Goal: Transaction & Acquisition: Purchase product/service

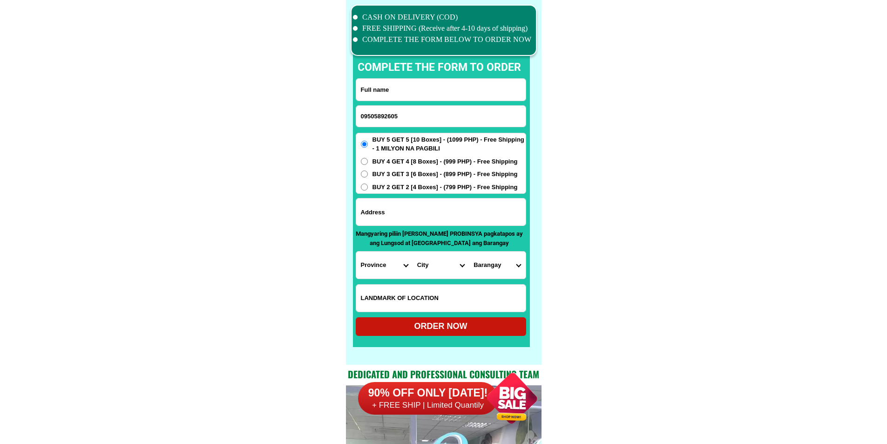
scroll to position [7241, 0]
type input "09505892605"
click at [415, 95] on input "Input full_name" at bounding box center [441, 90] width 170 height 22
paste input "[PERSON_NAME]"
drag, startPoint x: 377, startPoint y: 88, endPoint x: 325, endPoint y: 89, distance: 51.7
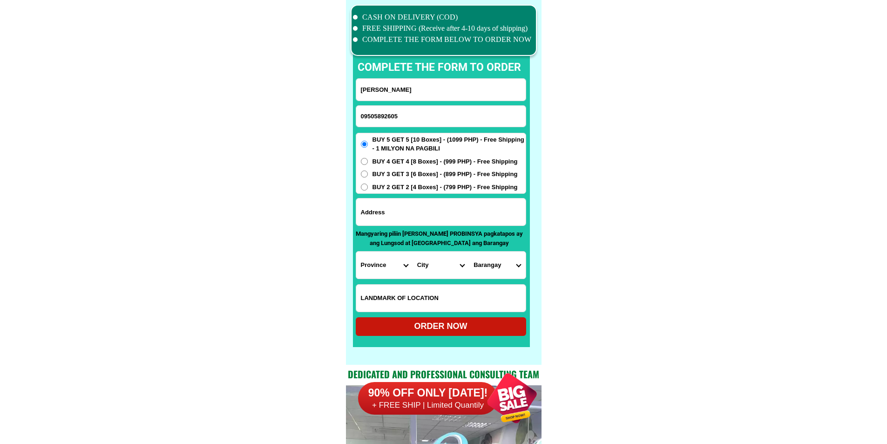
type input "[PERSON_NAME]"
click at [421, 212] on input "Input address" at bounding box center [441, 211] width 170 height 27
paste input "[STREET_ADDRESS]"
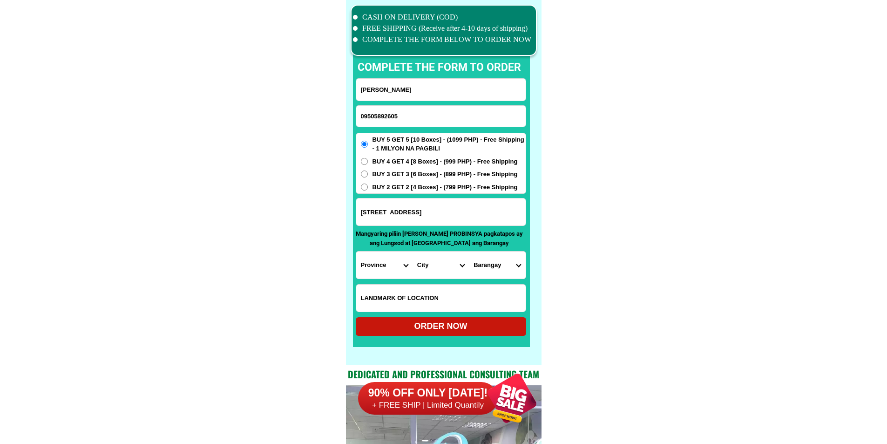
type input "[STREET_ADDRESS]"
click at [484, 289] on input "Input LANDMARKOFLOCATION" at bounding box center [441, 298] width 170 height 27
paste input "Land [PERSON_NAME] Market"
type input "Land [PERSON_NAME] Market"
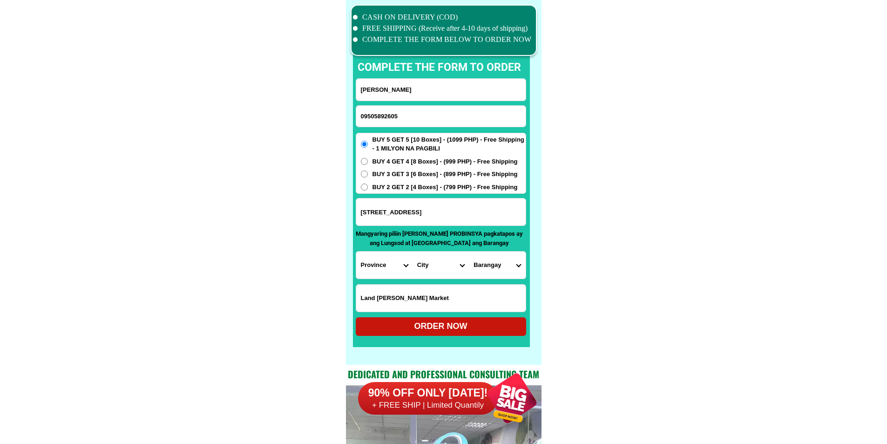
scroll to position [0, 10]
drag, startPoint x: 448, startPoint y: 207, endPoint x: 576, endPoint y: 214, distance: 127.8
click at [364, 260] on select "Province [GEOGRAPHIC_DATA] [GEOGRAPHIC_DATA] [GEOGRAPHIC_DATA] [GEOGRAPHIC_DATA…" at bounding box center [384, 265] width 56 height 27
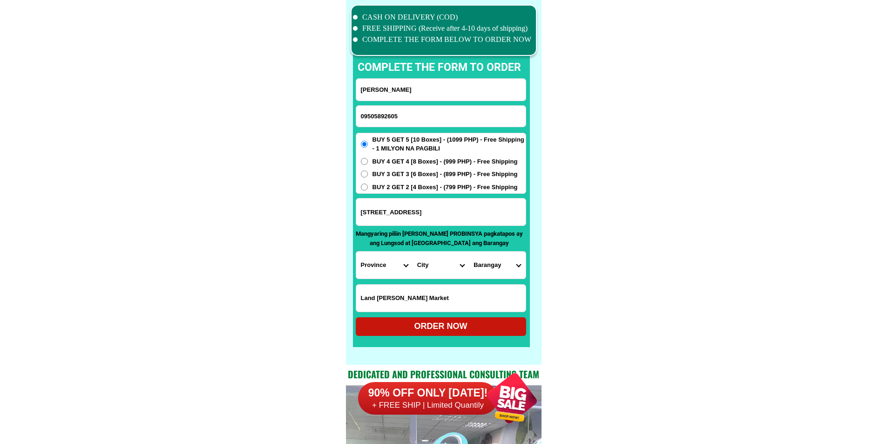
click at [367, 260] on select "Province [GEOGRAPHIC_DATA] [GEOGRAPHIC_DATA] [GEOGRAPHIC_DATA] [GEOGRAPHIC_DATA…" at bounding box center [384, 265] width 56 height 27
click at [367, 263] on select "Province [GEOGRAPHIC_DATA] [GEOGRAPHIC_DATA] [GEOGRAPHIC_DATA] [GEOGRAPHIC_DATA…" at bounding box center [384, 265] width 56 height 27
click at [511, 218] on input "[STREET_ADDRESS]" at bounding box center [441, 211] width 170 height 27
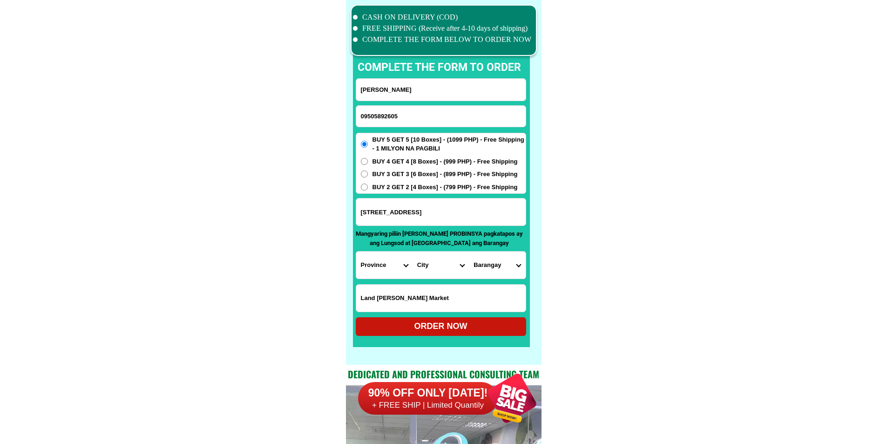
drag, startPoint x: 511, startPoint y: 218, endPoint x: 574, endPoint y: 218, distance: 62.9
click at [384, 261] on select "Province [GEOGRAPHIC_DATA] [GEOGRAPHIC_DATA] [GEOGRAPHIC_DATA] [GEOGRAPHIC_DATA…" at bounding box center [384, 265] width 56 height 27
click at [505, 212] on input "[STREET_ADDRESS]" at bounding box center [441, 211] width 170 height 27
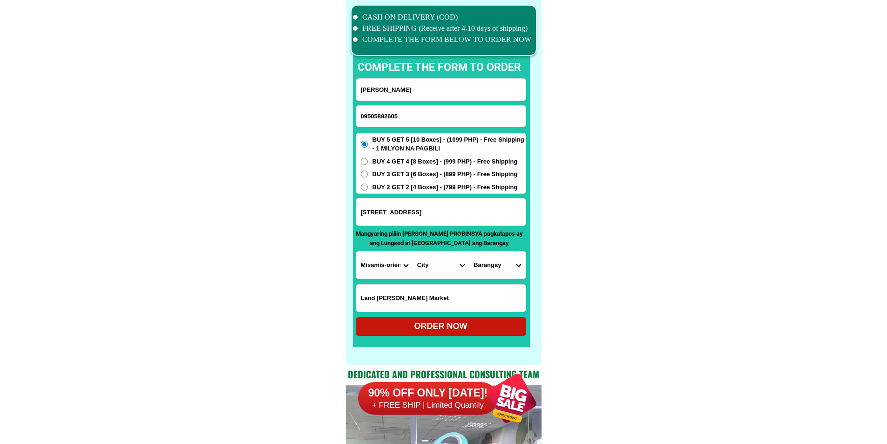
click at [505, 212] on input "[STREET_ADDRESS]" at bounding box center [441, 211] width 170 height 27
click at [388, 272] on select "Province [GEOGRAPHIC_DATA] [GEOGRAPHIC_DATA] [GEOGRAPHIC_DATA] [GEOGRAPHIC_DATA…" at bounding box center [384, 265] width 56 height 27
select select "63_219"
click at [356, 252] on select "Province [GEOGRAPHIC_DATA] [GEOGRAPHIC_DATA] [GEOGRAPHIC_DATA] [GEOGRAPHIC_DATA…" at bounding box center [384, 265] width 56 height 27
click at [439, 258] on select "City [GEOGRAPHIC_DATA] [GEOGRAPHIC_DATA] [GEOGRAPHIC_DATA] [GEOGRAPHIC_DATA]-ci…" at bounding box center [441, 265] width 56 height 27
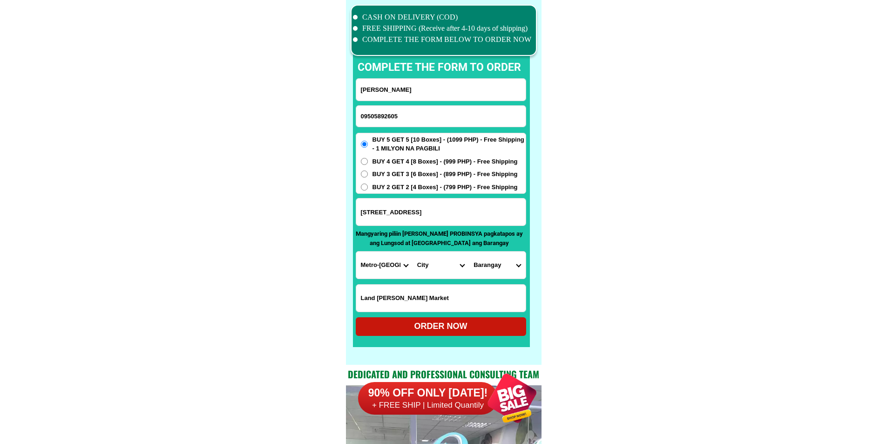
click at [439, 261] on select "City [GEOGRAPHIC_DATA] [GEOGRAPHIC_DATA] [GEOGRAPHIC_DATA] [GEOGRAPHIC_DATA]-ci…" at bounding box center [441, 265] width 56 height 27
select select "63_2197749"
click at [494, 271] on select "Barangay Acacia Baritan Bayan-bayanan Catmon [PERSON_NAME] Dampalit [PERSON_NAM…" at bounding box center [497, 265] width 56 height 27
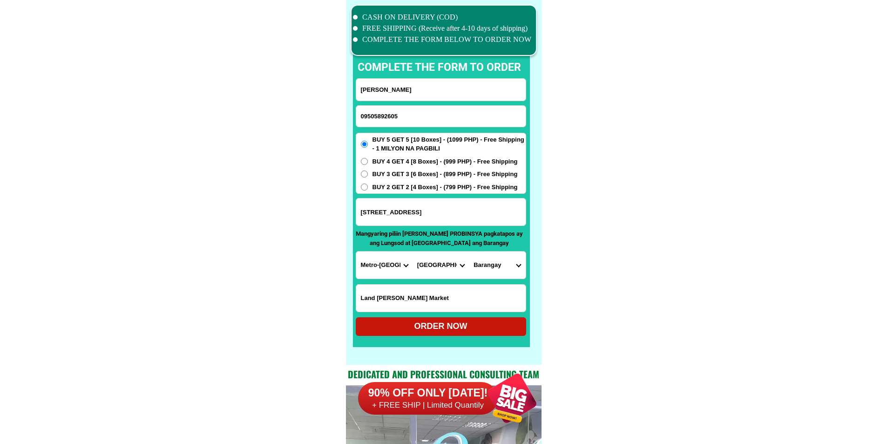
select select "63_21977496527"
click at [487, 318] on form "[PERSON_NAME] 09505892605 ORDER NOW 40 [GEOGRAPHIC_DATA] [GEOGRAPHIC_DATA] [GEO…" at bounding box center [441, 207] width 170 height 258
click at [449, 328] on div "ORDER NOW" at bounding box center [441, 326] width 170 height 13
type input "[PERSON_NAME]"
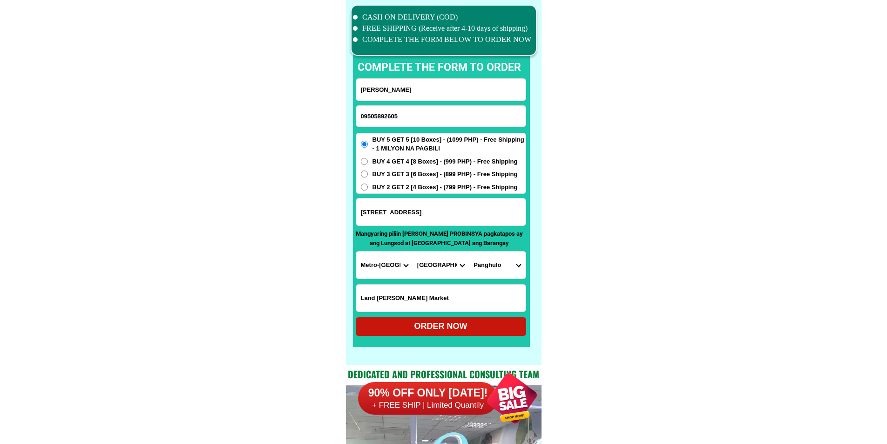
radio input "true"
